Goal: Information Seeking & Learning: Learn about a topic

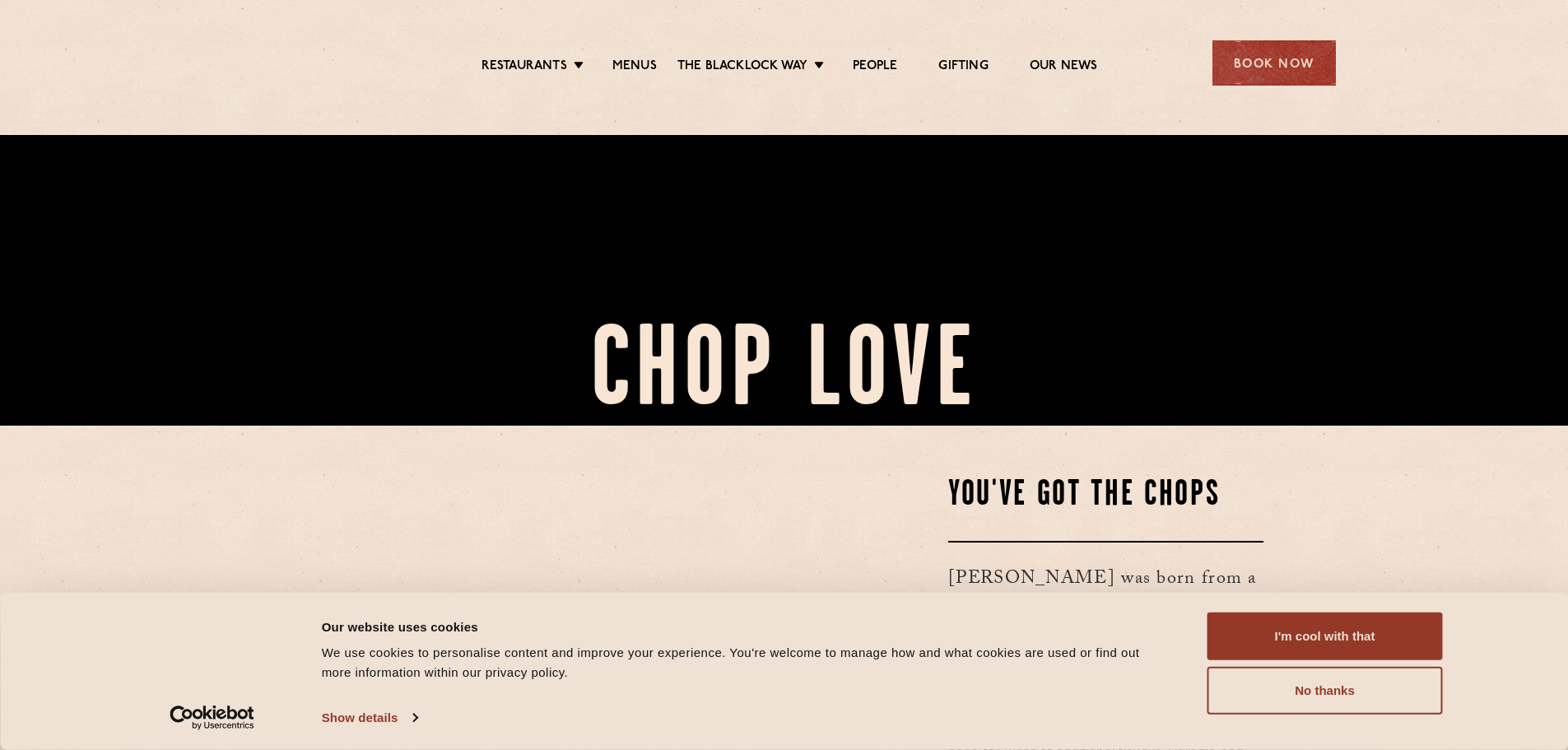
scroll to position [330, 0]
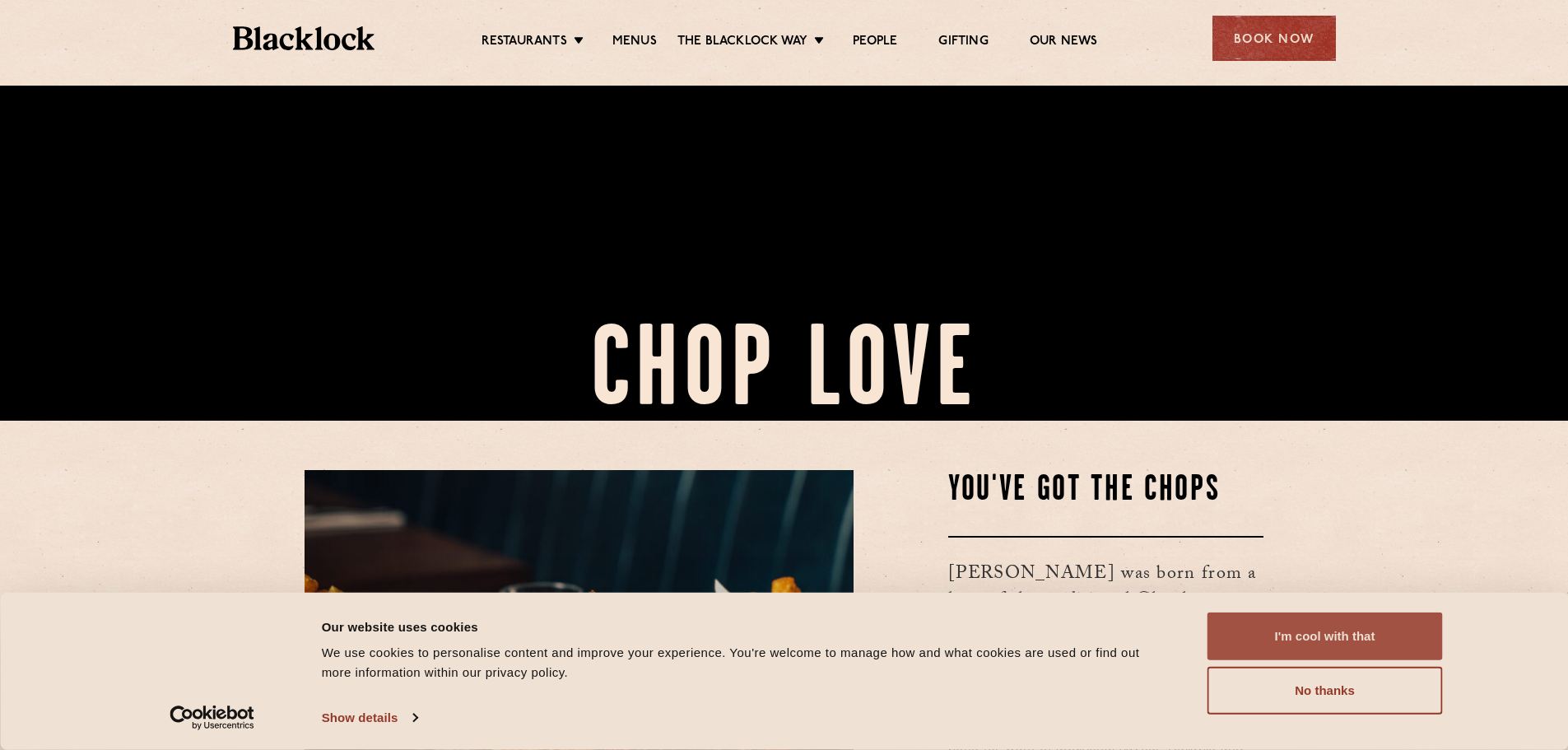
drag, startPoint x: 1330, startPoint y: 667, endPoint x: 1321, endPoint y: 644, distance: 24.7
click at [1329, 662] on div "I'm cool with that Customize Allow selection No thanks" at bounding box center [1325, 663] width 235 height 102
click at [1326, 643] on button "I'm cool with that" at bounding box center [1325, 636] width 235 height 48
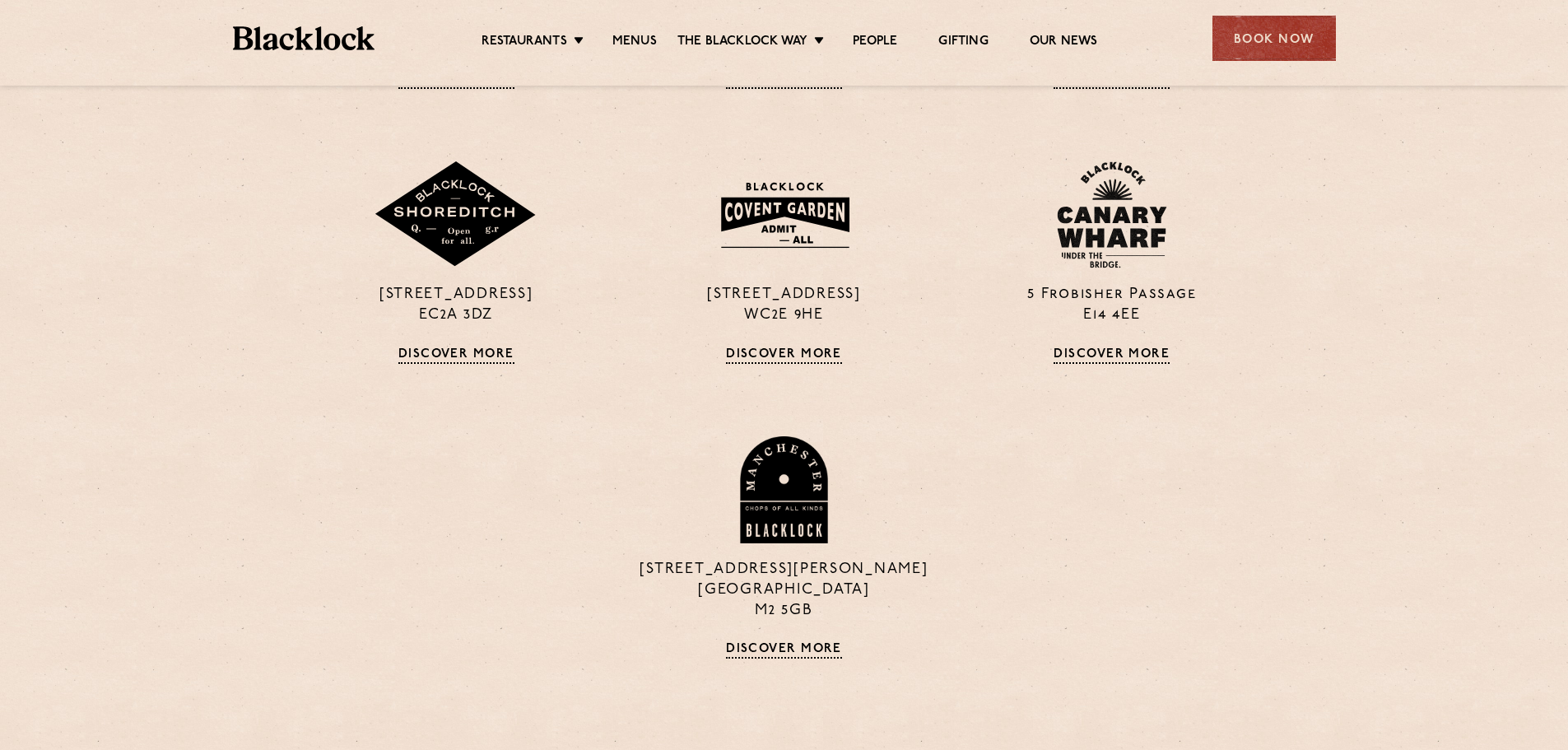
scroll to position [1756, 0]
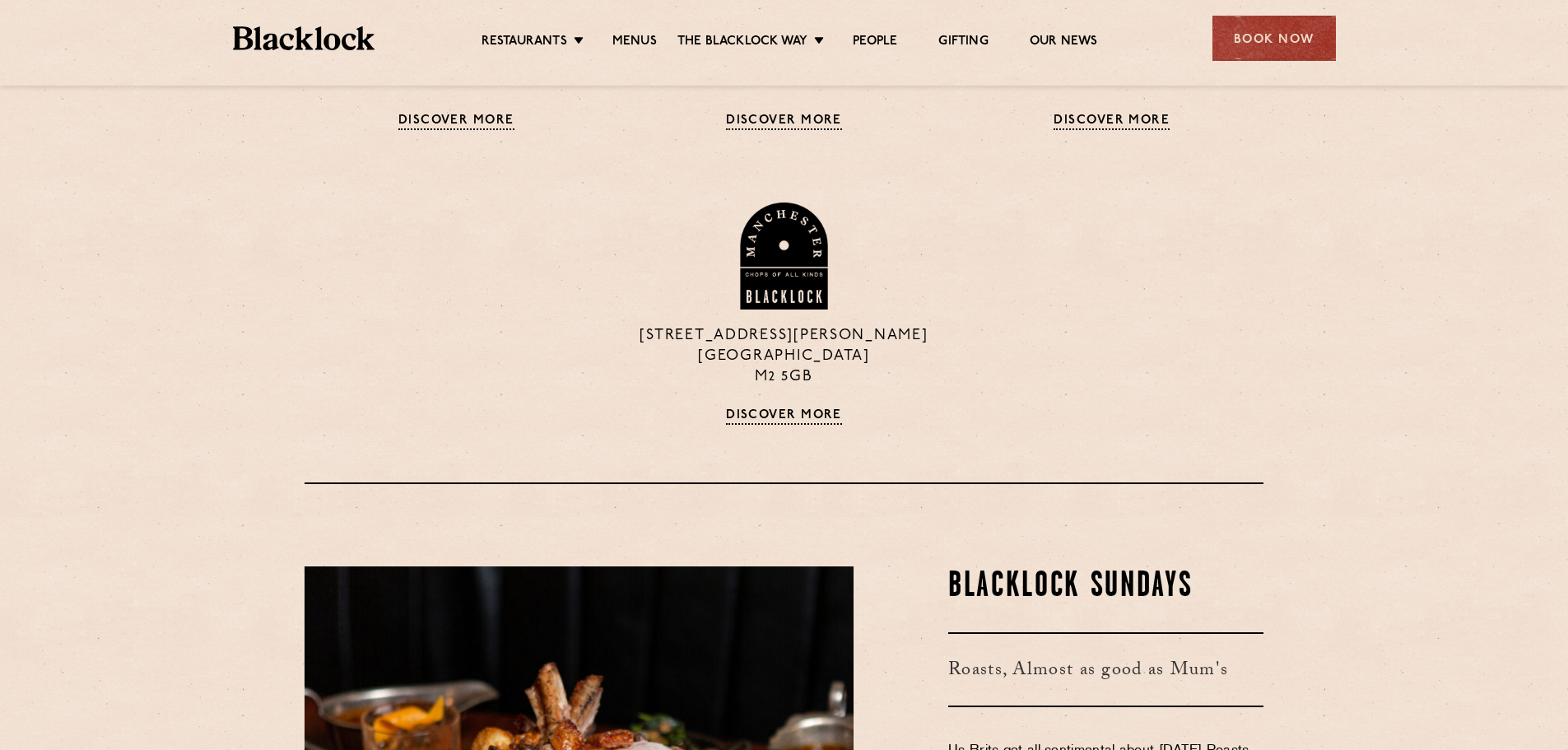
click at [550, 52] on div "Restaurants Soho City Shoreditch Covent Garden Canary Wharf Manchester Birmingh…" at bounding box center [785, 37] width 1153 height 73
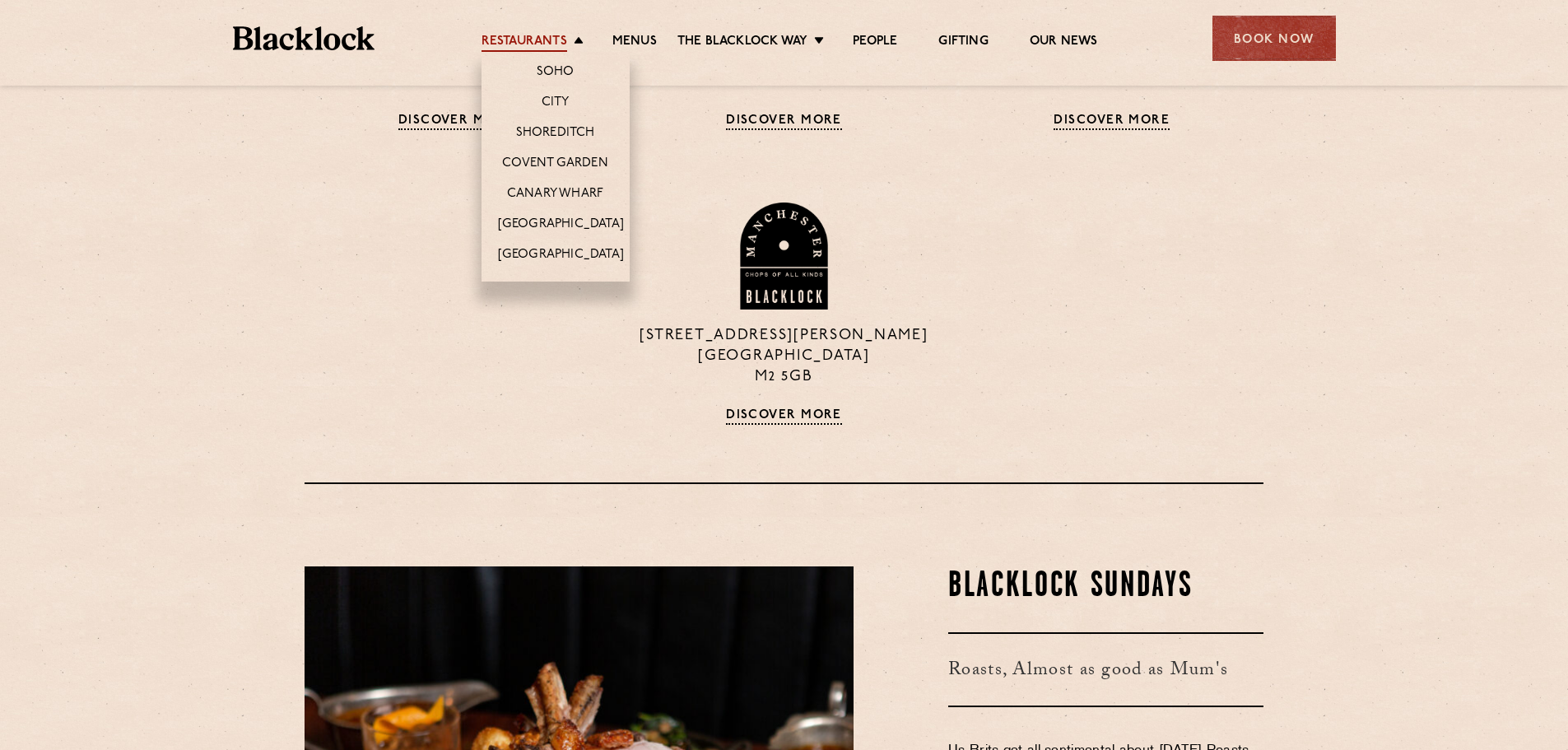
click at [553, 39] on link "Restaurants" at bounding box center [524, 43] width 86 height 18
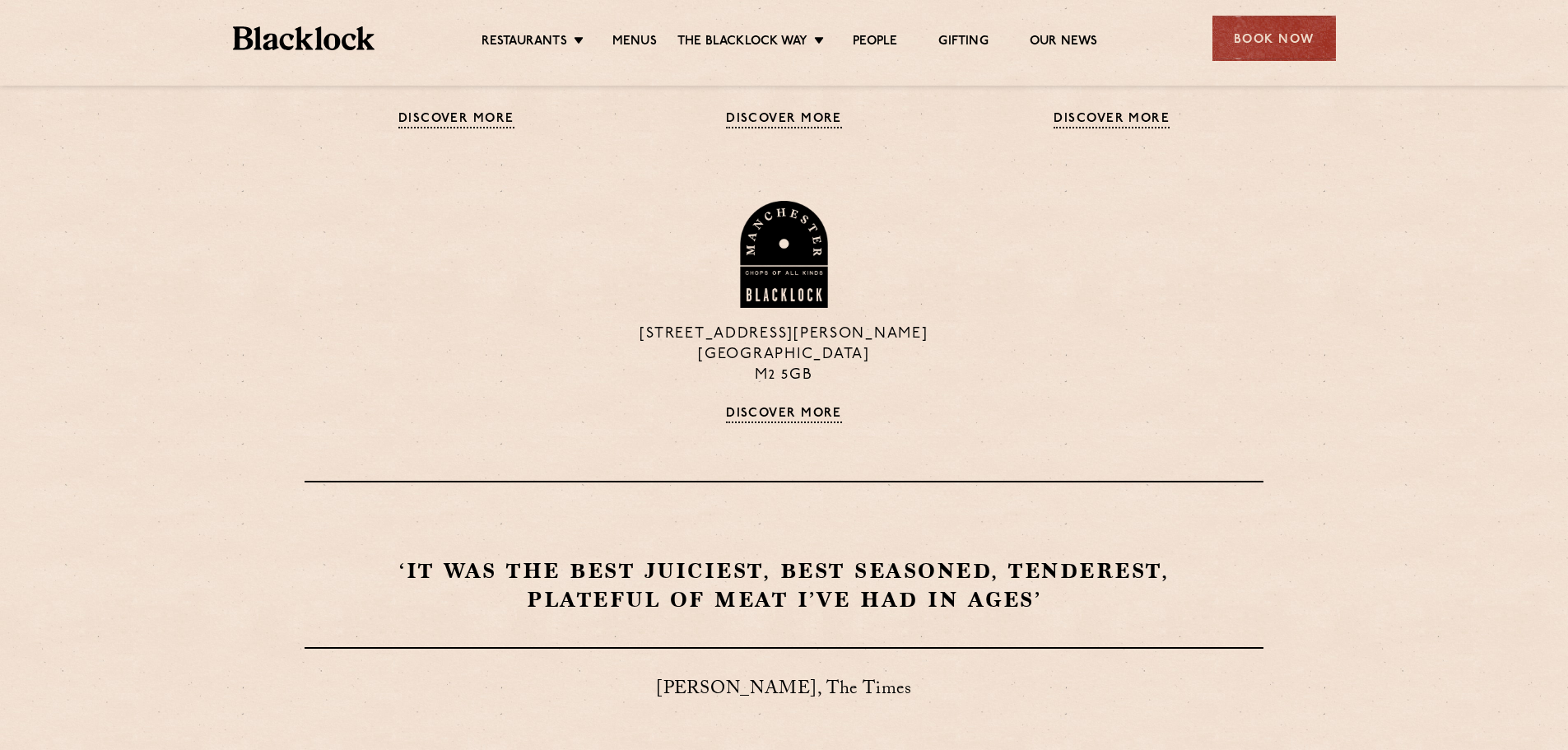
scroll to position [1182, 0]
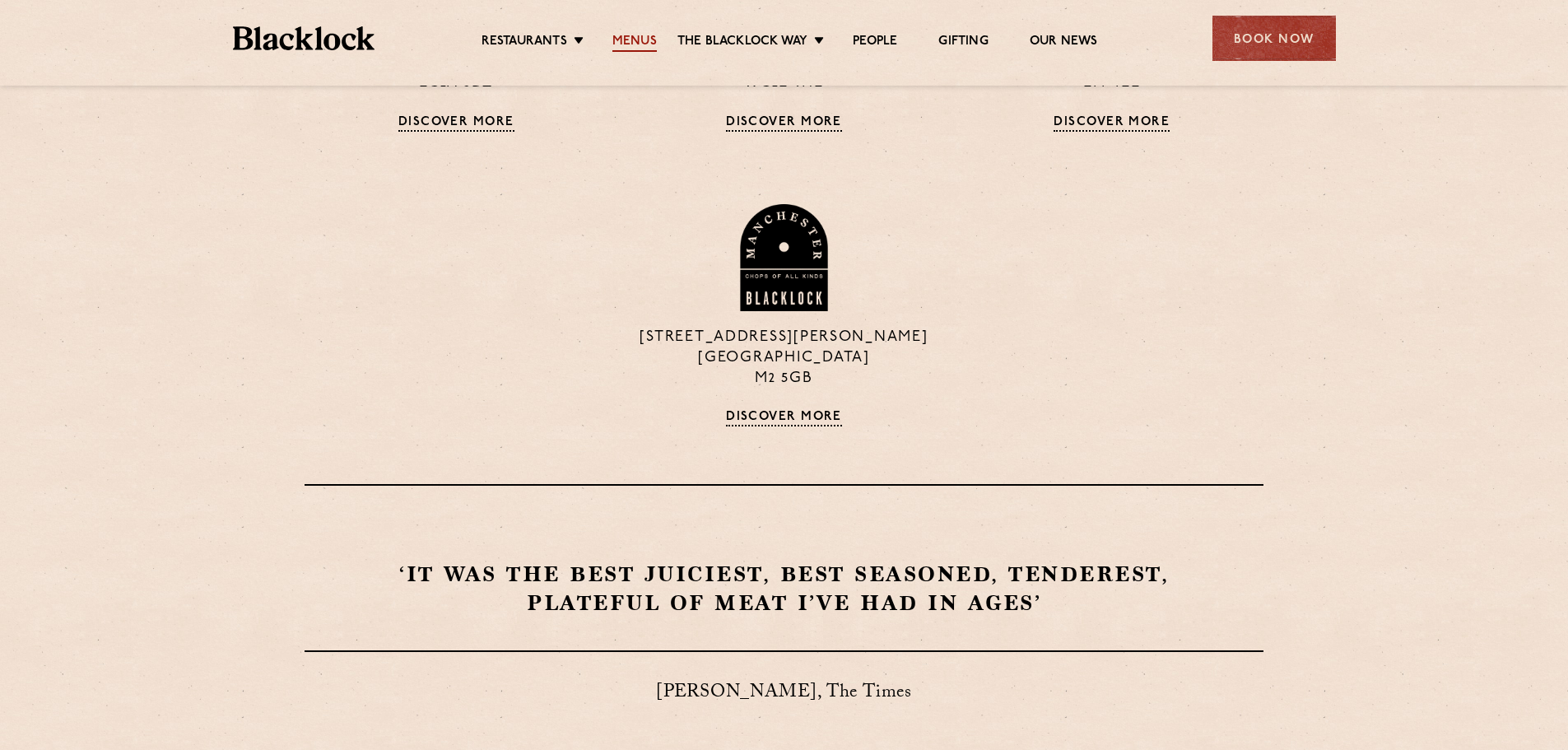
click at [635, 46] on link "Menus" at bounding box center [634, 43] width 44 height 18
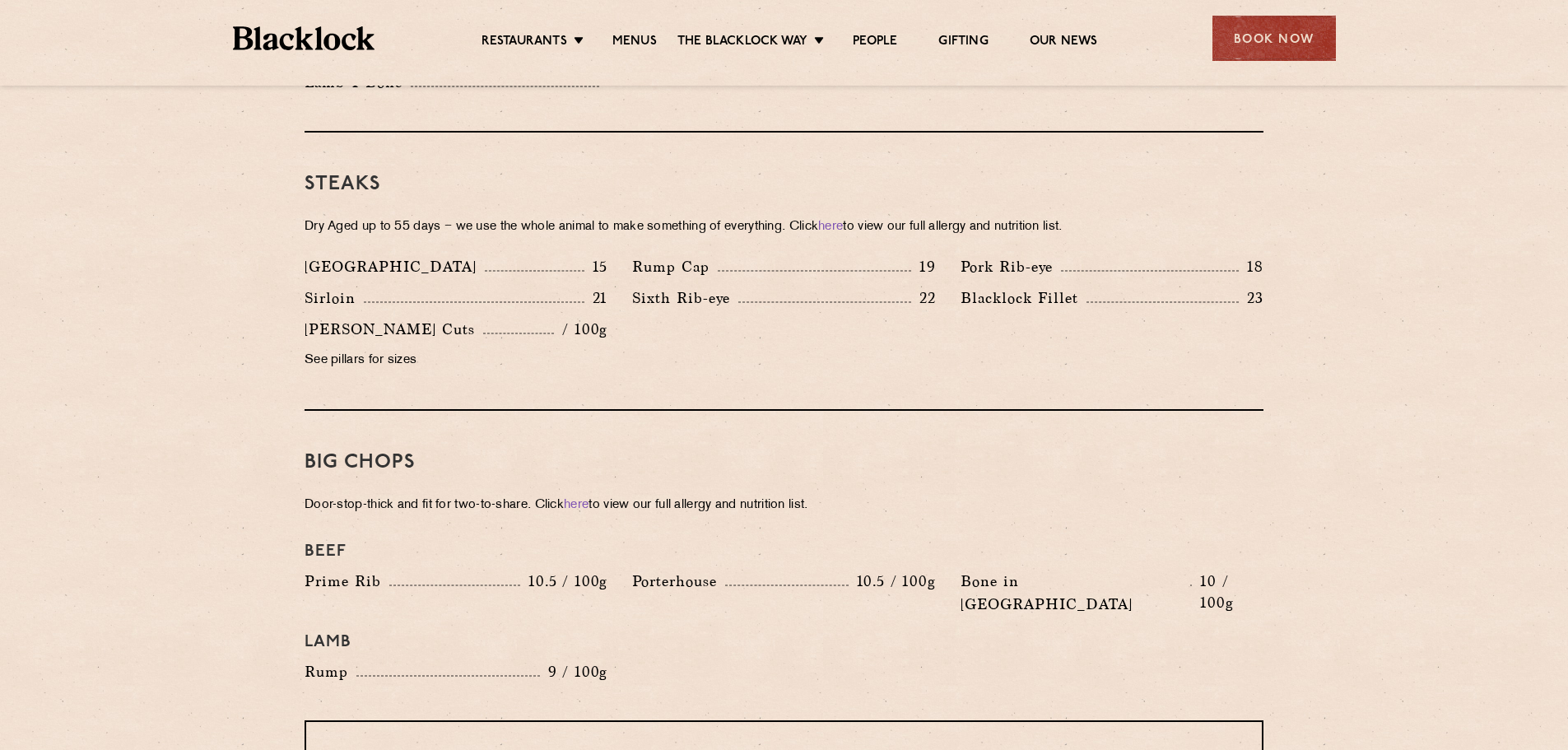
scroll to position [1537, 0]
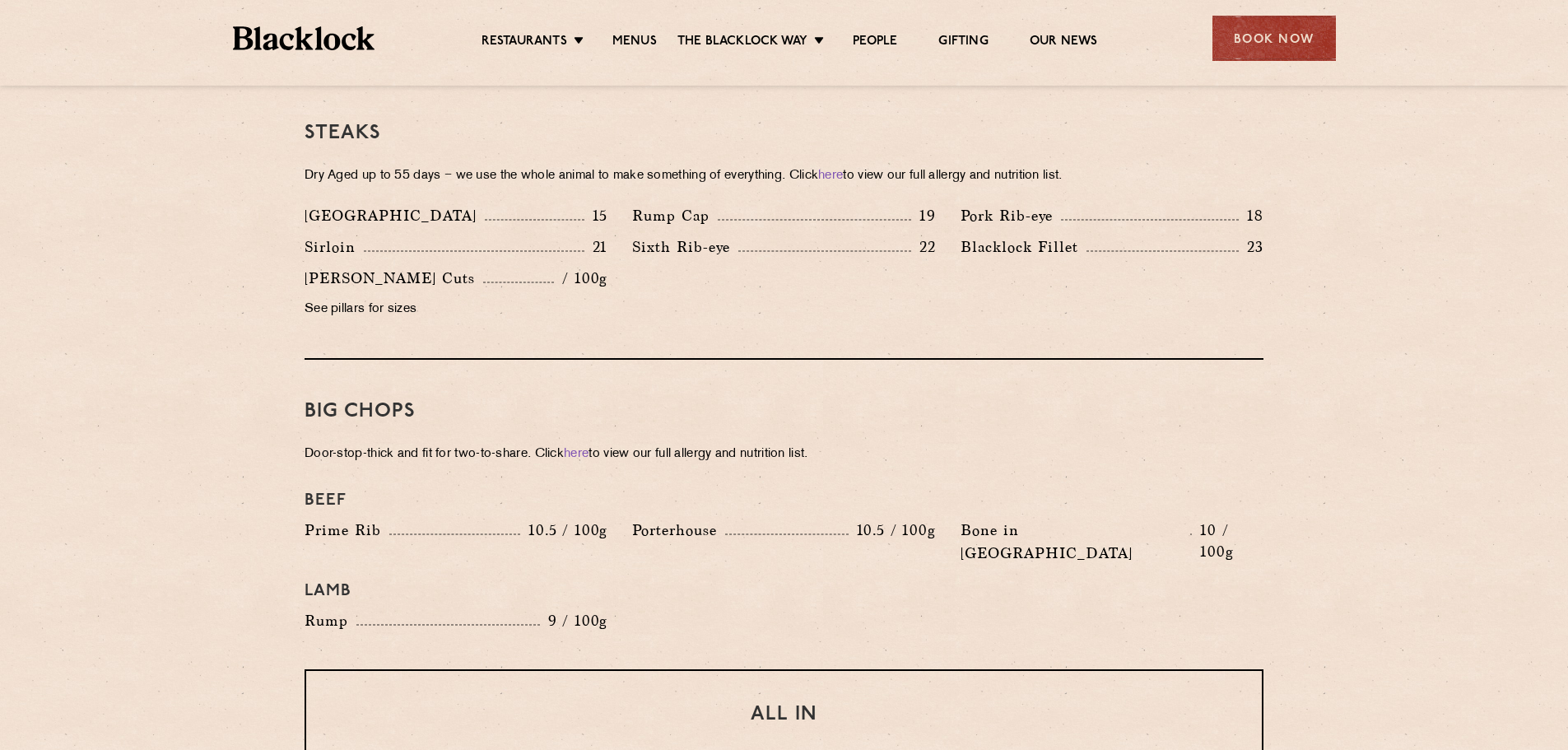
click at [739, 263] on div "Denver 15 Rump Cap 19 Pork Rib-eye 18 Sirloin 21 Sixth Rib-eye 22 Blacklock Fil…" at bounding box center [783, 267] width 983 height 125
click at [740, 235] on div "Sixth Rib-eye 22" at bounding box center [783, 247] width 303 height 23
drag, startPoint x: 719, startPoint y: 227, endPoint x: 616, endPoint y: 220, distance: 103.2
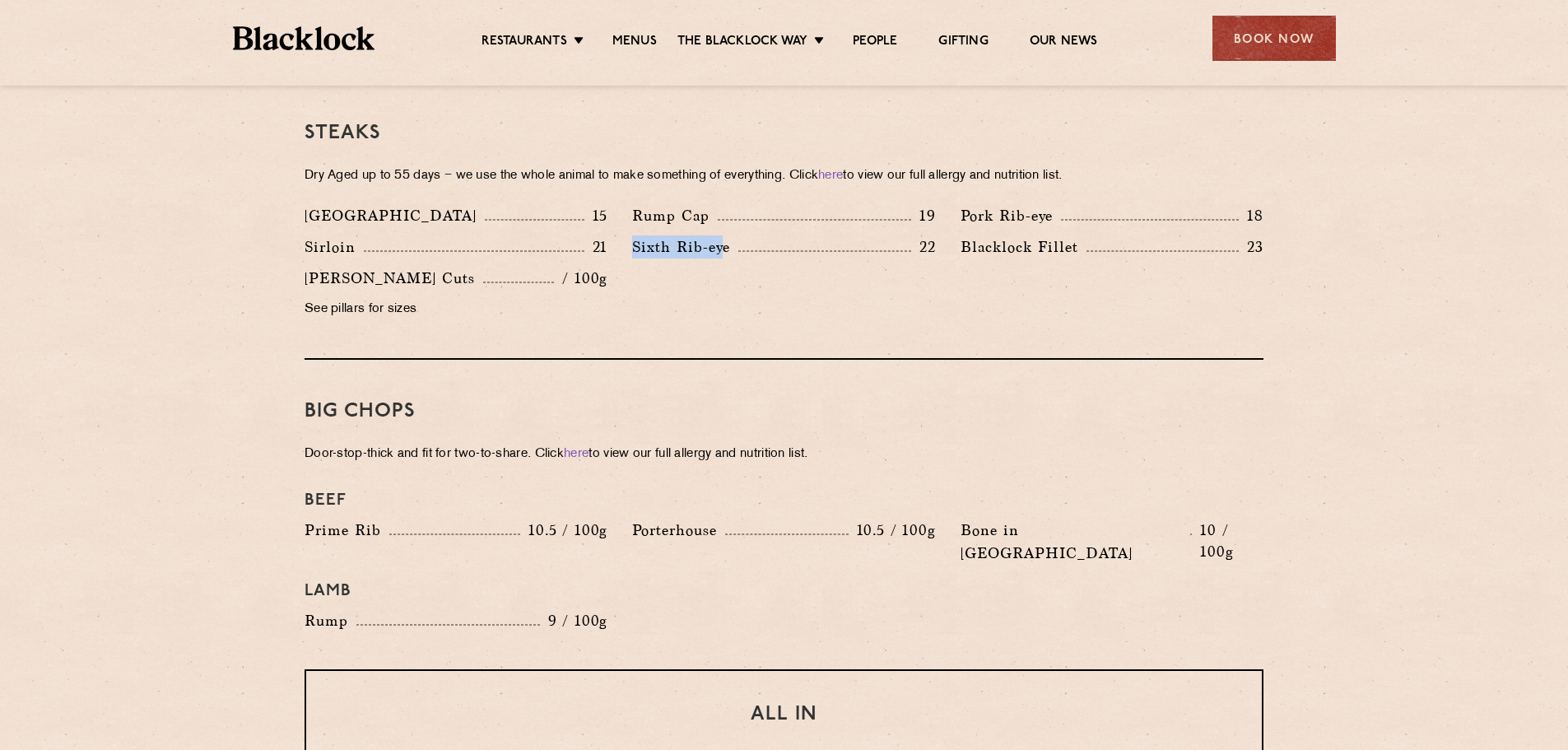
click at [616, 220] on div "Denver 15 Rump Cap 19 Pork Rib-eye 18 Sirloin 21 Sixth Rib-eye 22 Blacklock Fil…" at bounding box center [783, 267] width 983 height 125
click at [630, 235] on div "Sixth Rib-eye 22" at bounding box center [783, 250] width 328 height 31
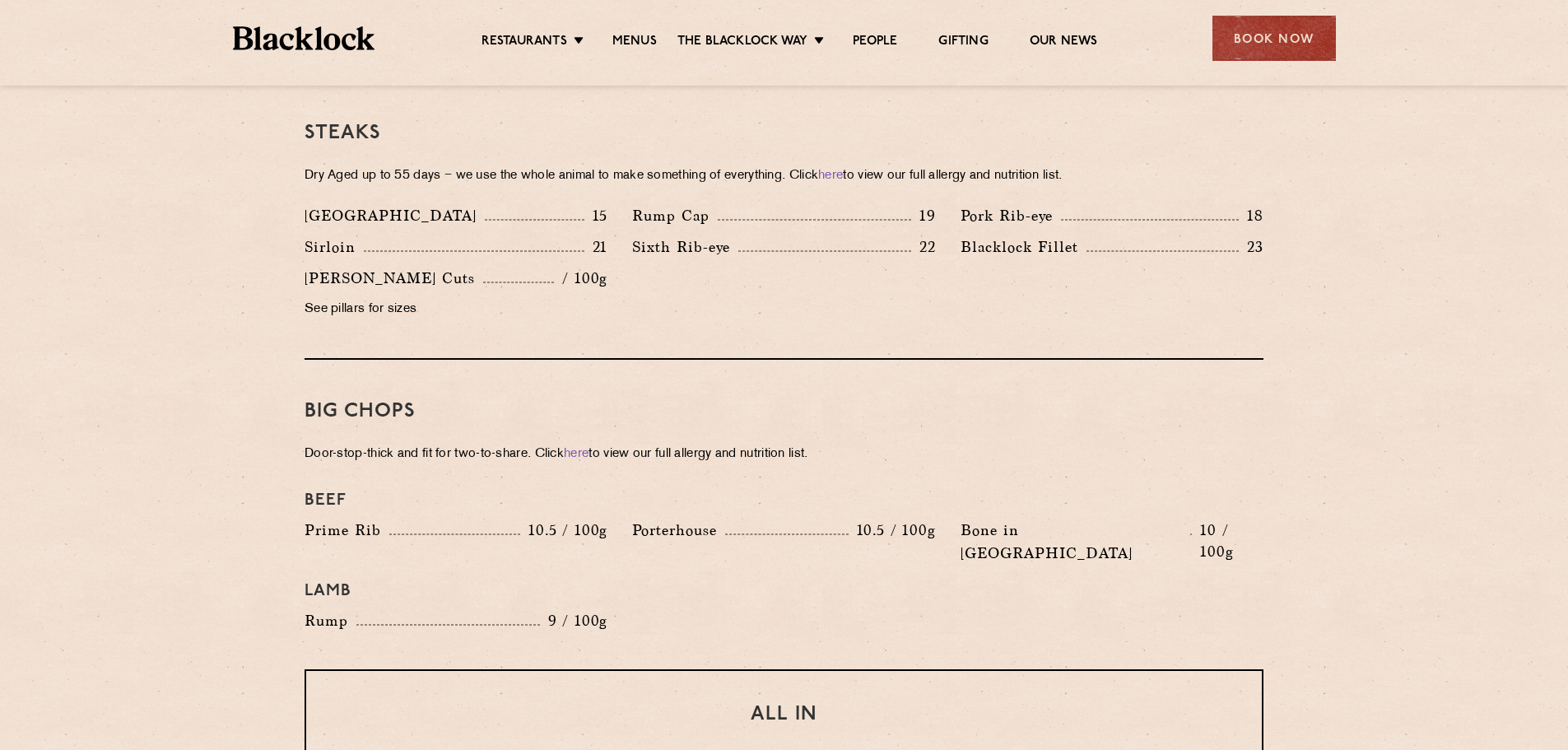
click at [641, 289] on div "Denver 15 Rump Cap 19 Pork Rib-eye 18 Sirloin 21 Sixth Rib-eye 22 Blacklock Fil…" at bounding box center [783, 267] width 983 height 125
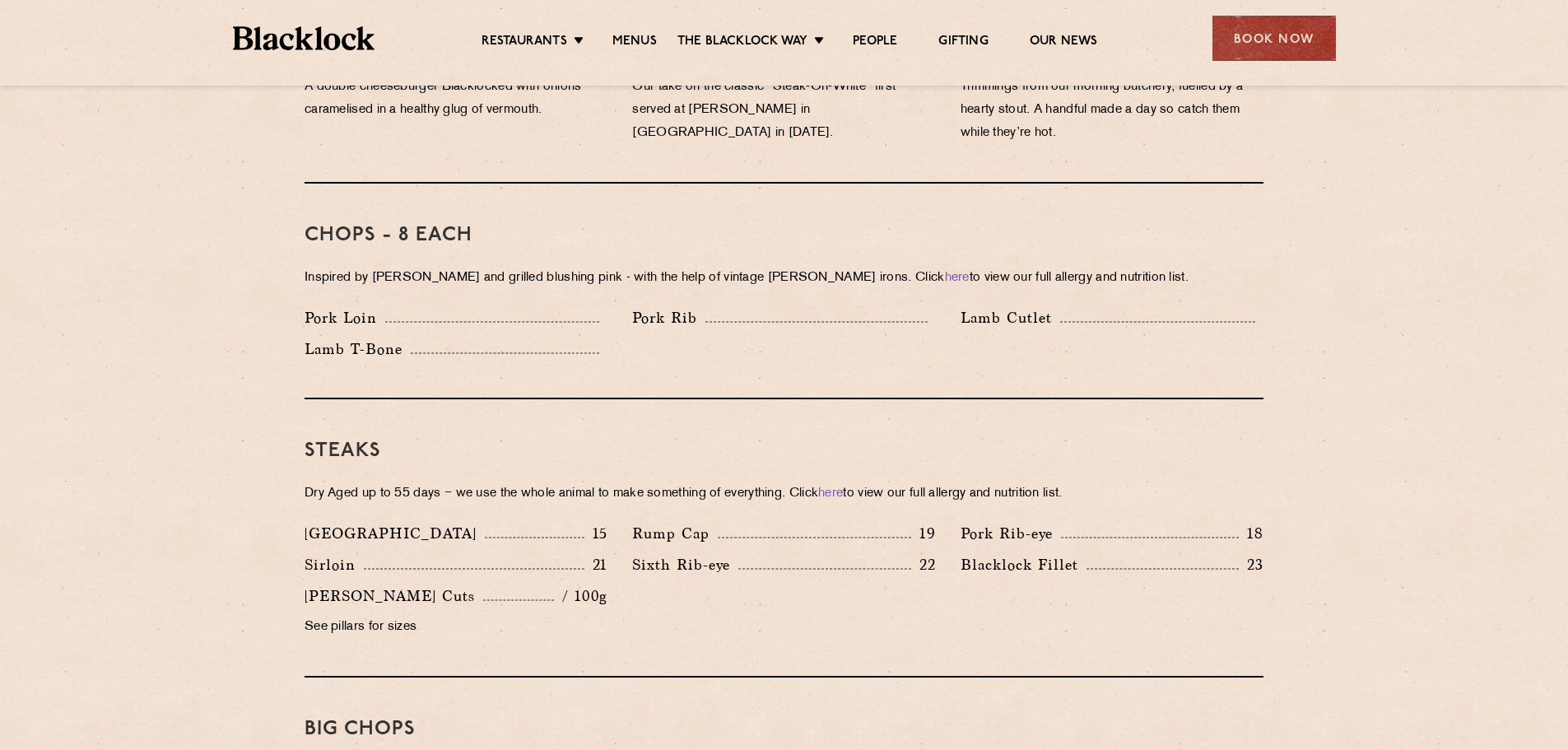
scroll to position [1153, 0]
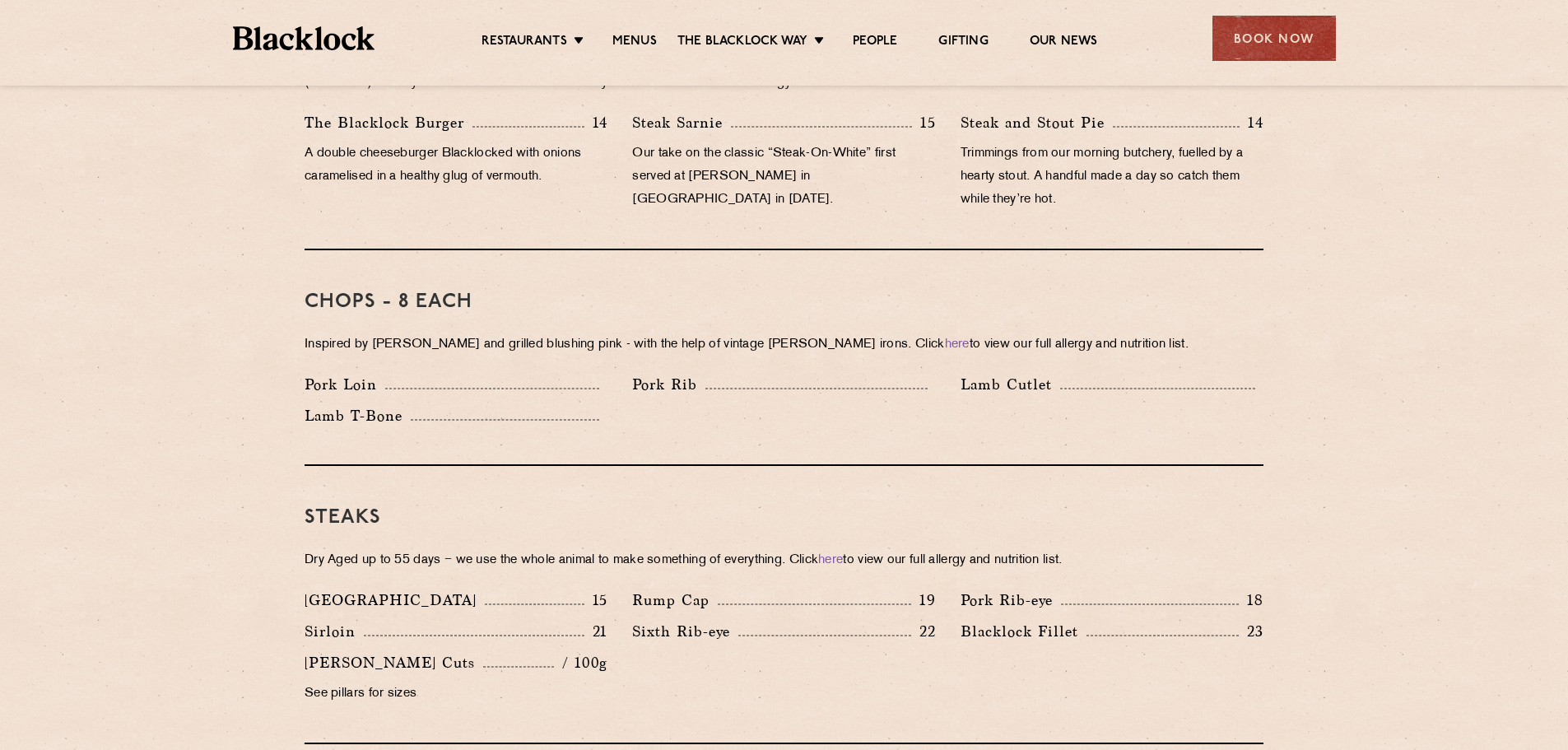
click at [741, 340] on div "Chops - 8 each Inspired by Joe Beef and grilled blushing pink - with the help o…" at bounding box center [784, 358] width 959 height 216
click at [746, 334] on p "Inspired by Joe Beef and grilled blushing pink - with the help of vintage Black…" at bounding box center [784, 345] width 959 height 23
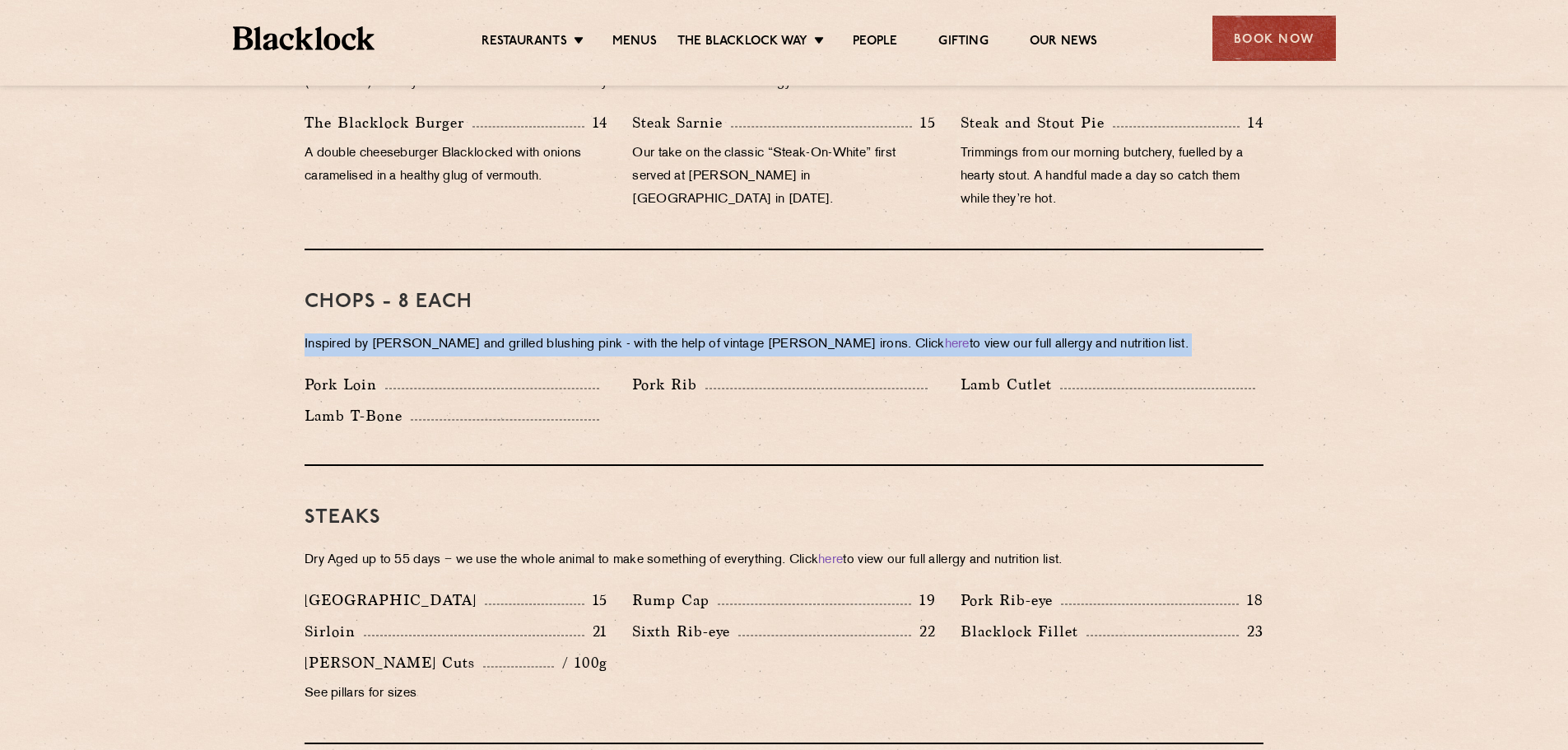
click at [746, 334] on p "Inspired by Joe Beef and grilled blushing pink - with the help of vintage Black…" at bounding box center [784, 345] width 959 height 23
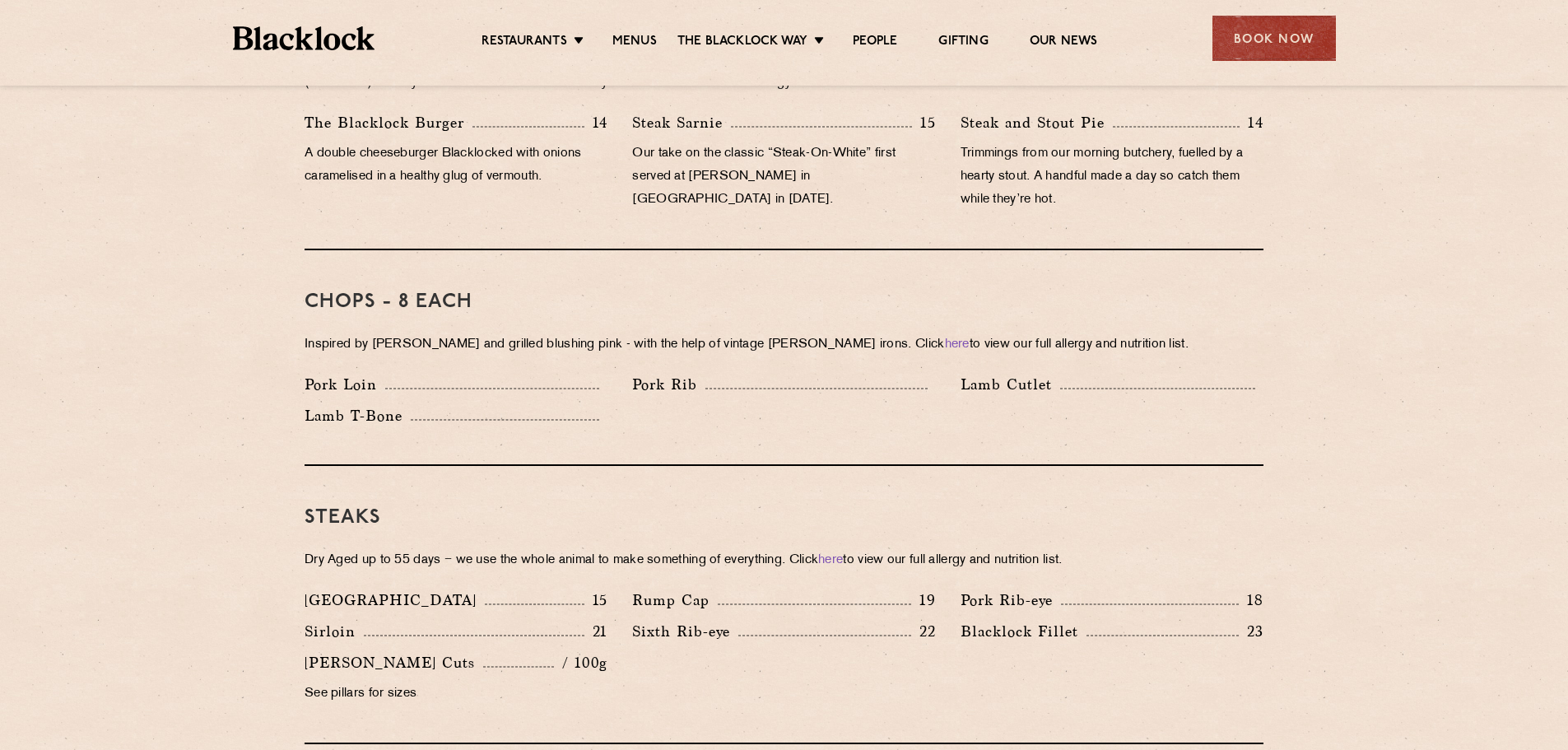
click at [731, 373] on div "Pork Rib" at bounding box center [783, 385] width 303 height 23
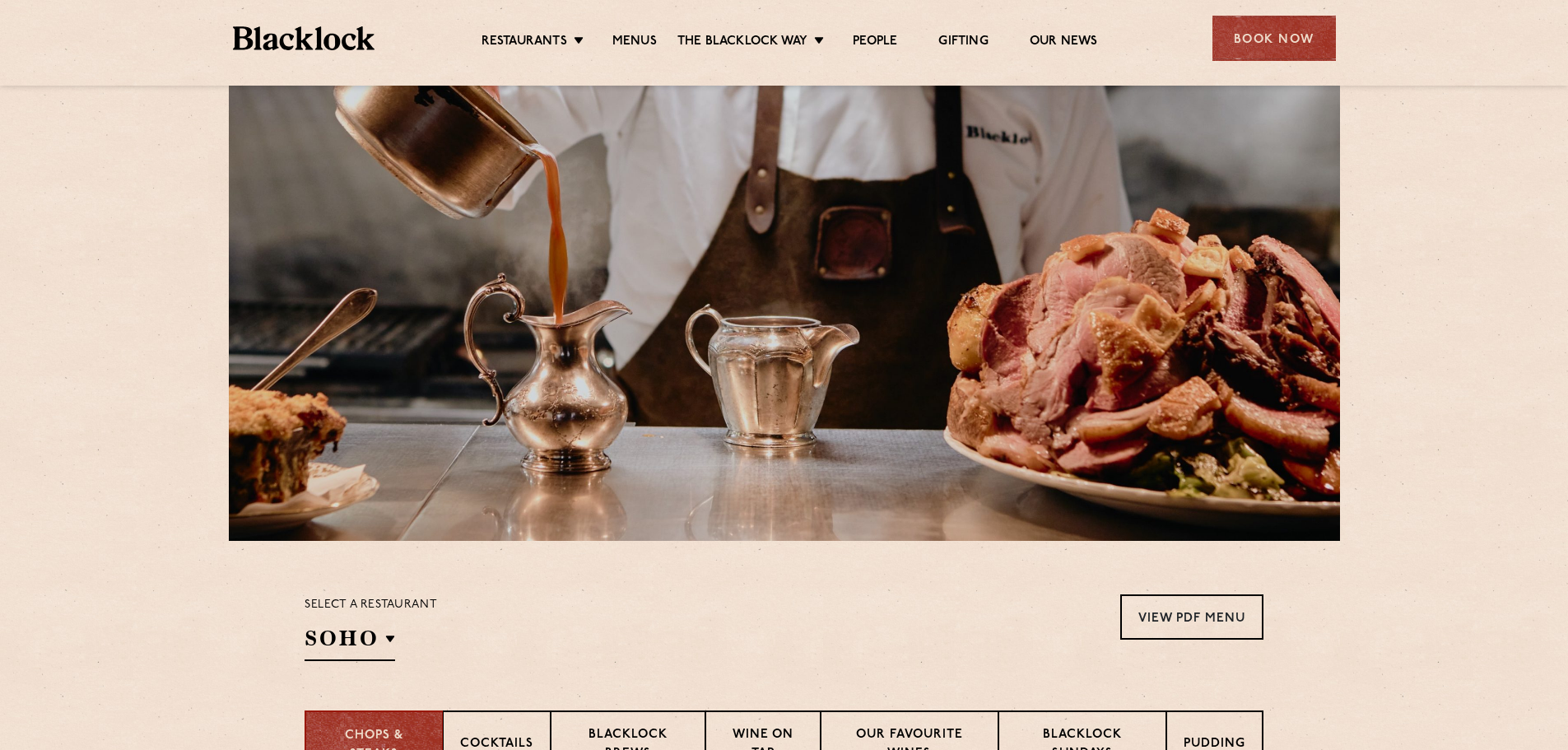
scroll to position [0, 0]
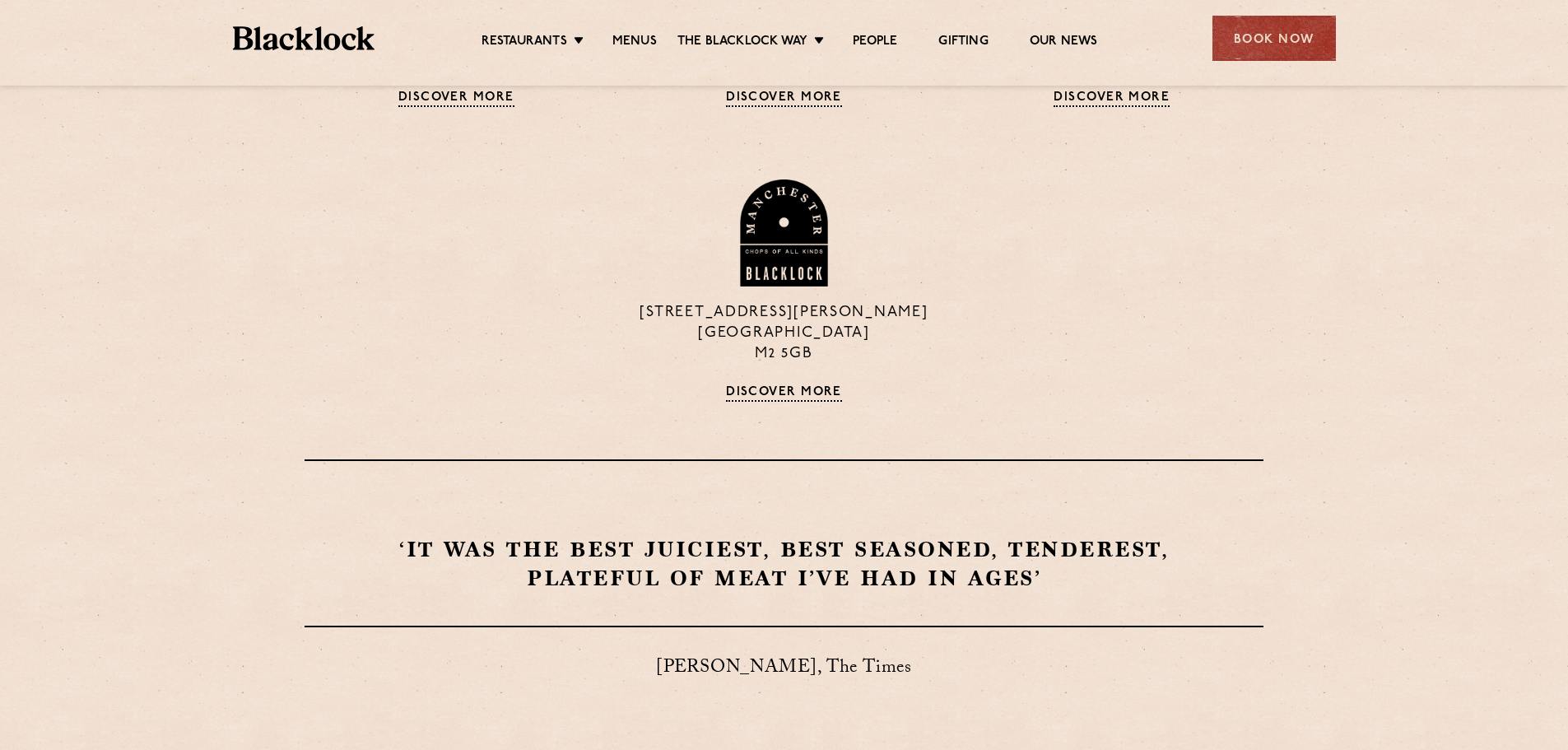
scroll to position [1182, 0]
